Goal: Task Accomplishment & Management: Manage account settings

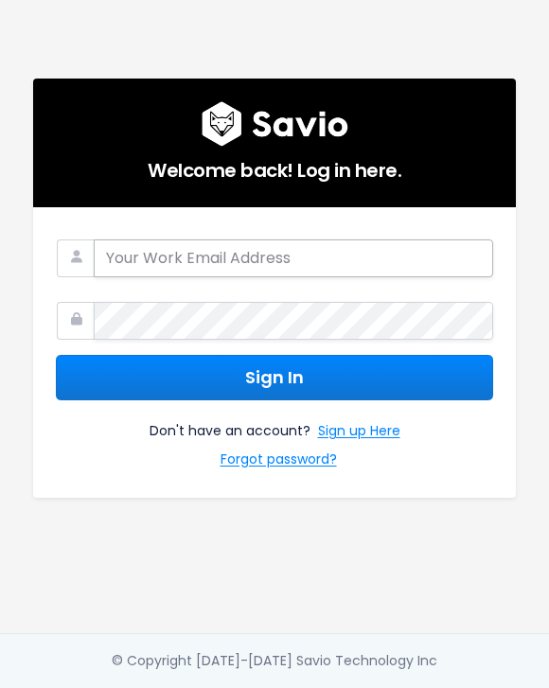
click at [285, 256] on input "email" at bounding box center [293, 258] width 399 height 38
click at [285, 255] on input "email" at bounding box center [293, 258] width 399 height 38
type input "migui@discuss.io"
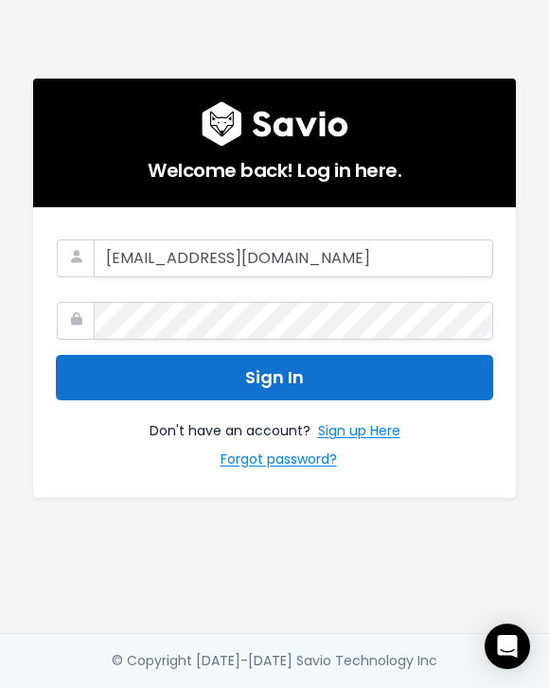
click at [267, 358] on button "Sign In" at bounding box center [274, 378] width 437 height 46
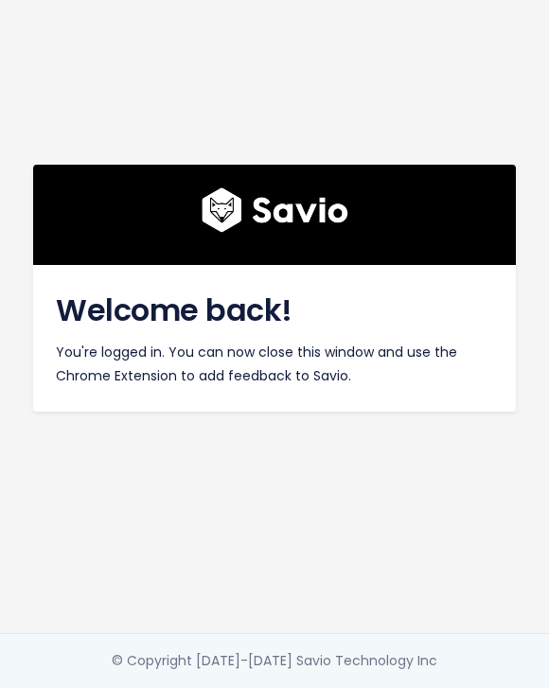
click at [187, 501] on div "Welcome back! You're logged in. You can now close this window and use the Chrom…" at bounding box center [274, 316] width 511 height 633
